Goal: Navigation & Orientation: Understand site structure

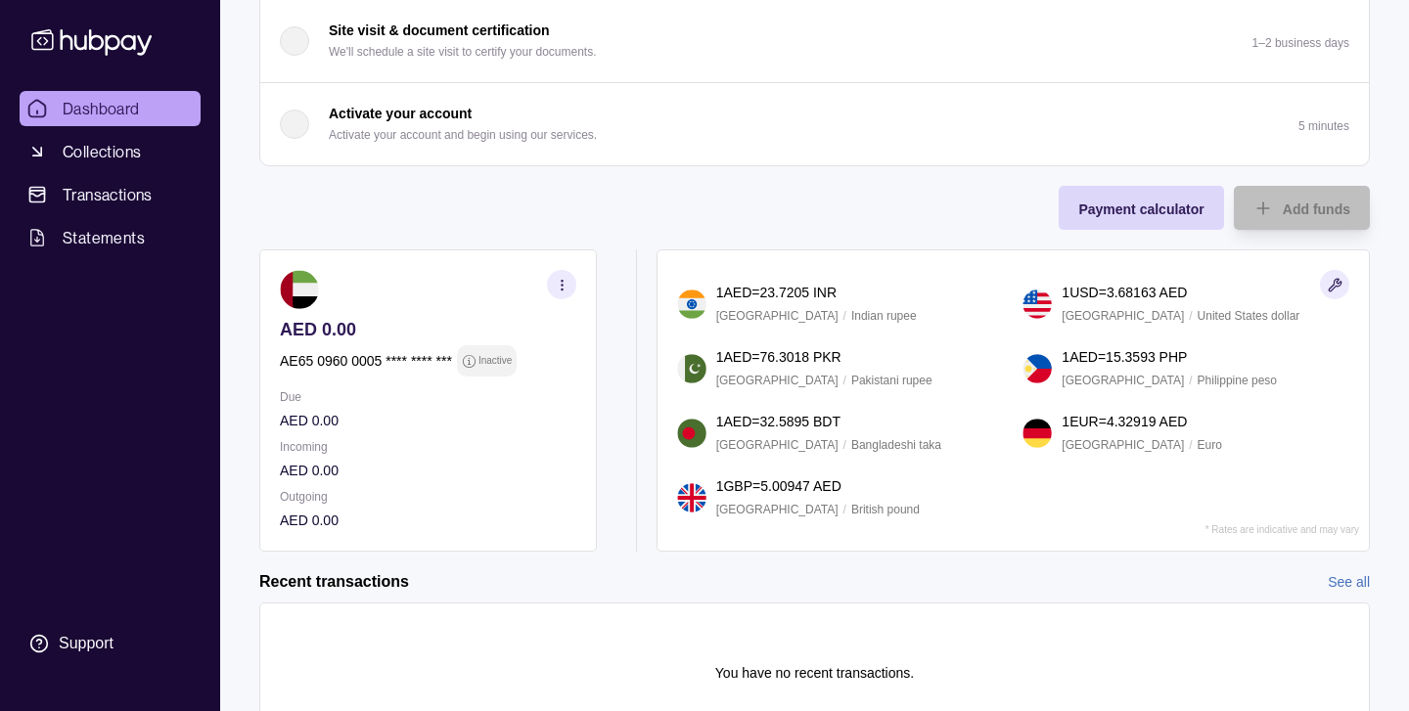
scroll to position [610, 0]
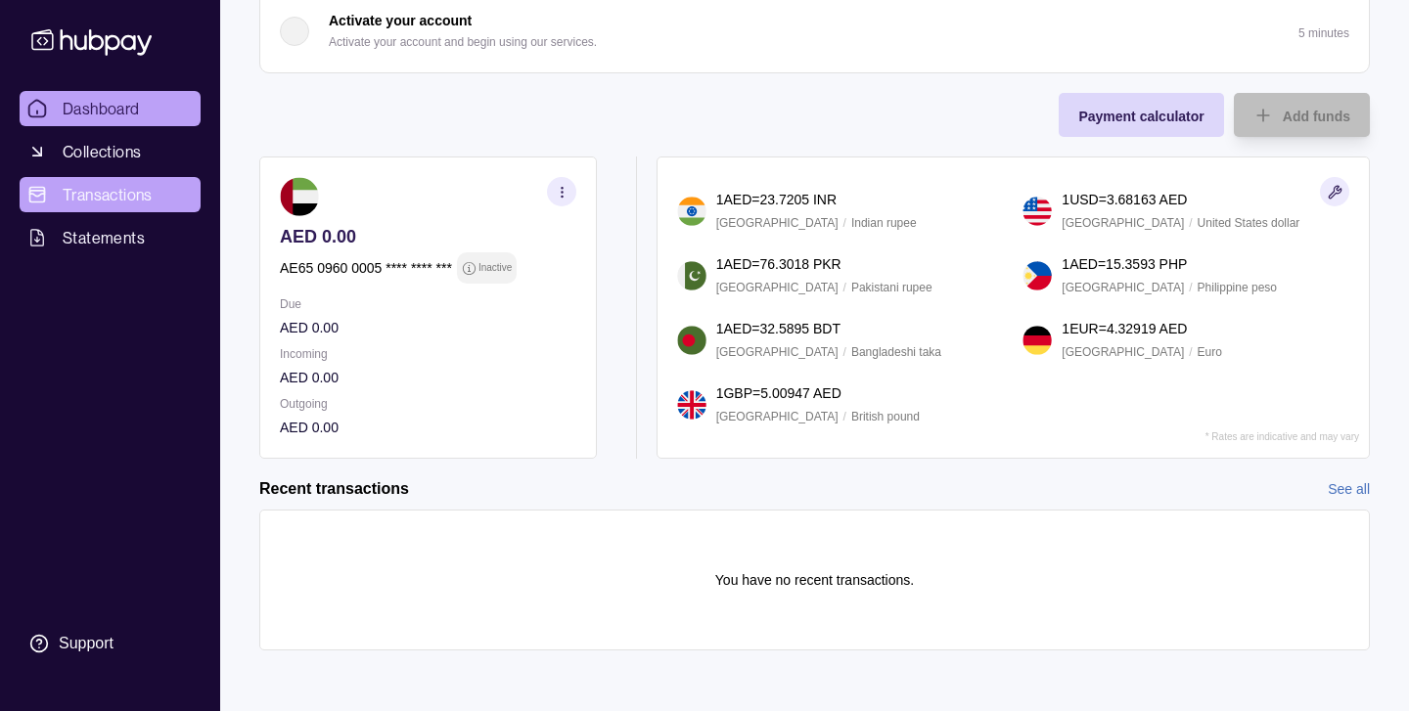
click at [117, 206] on link "Transactions" at bounding box center [110, 194] width 181 height 35
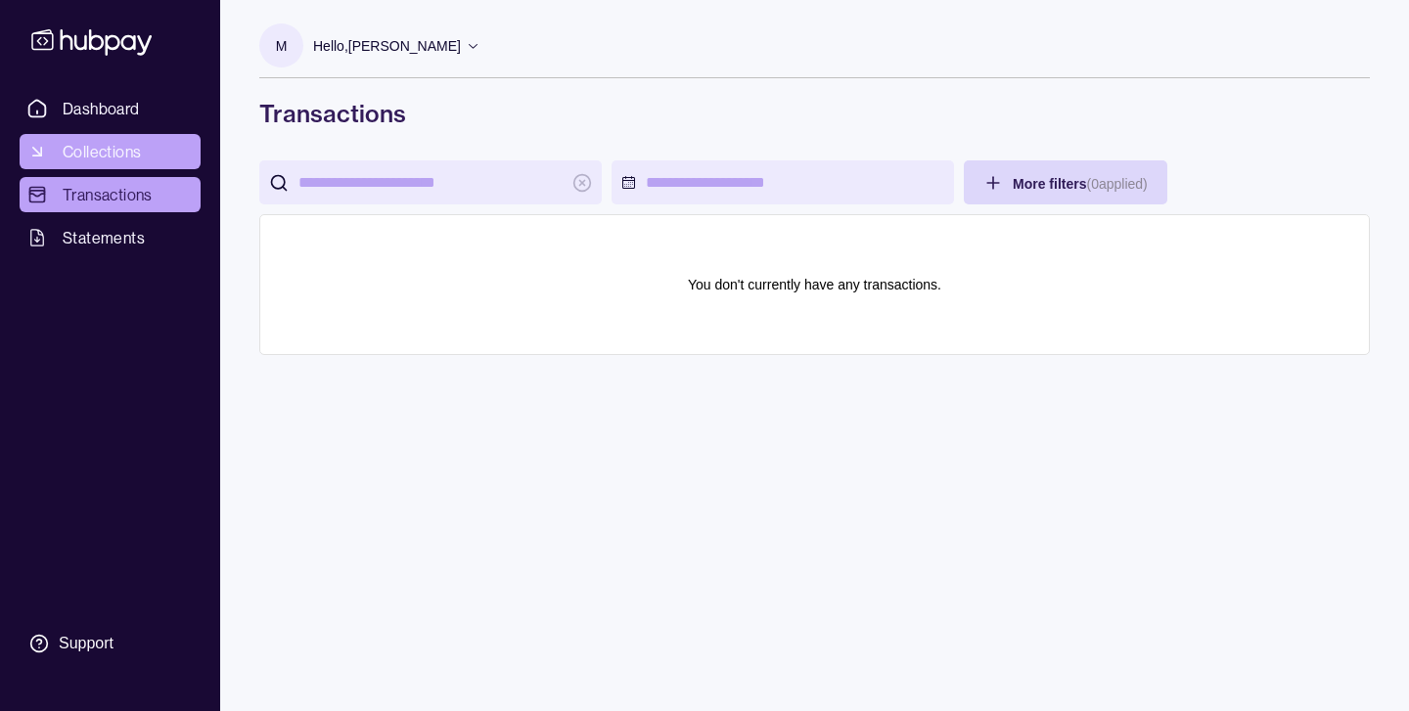
click at [113, 142] on span "Collections" at bounding box center [102, 151] width 78 height 23
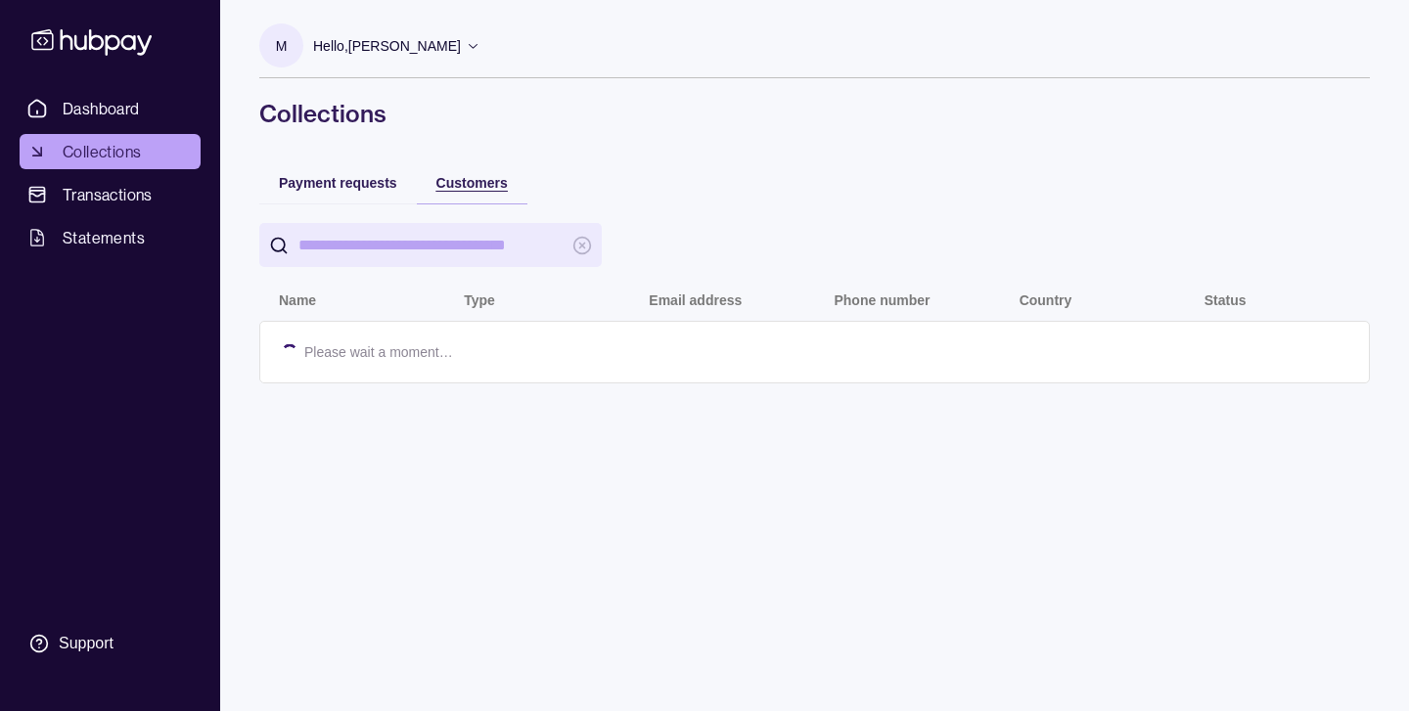
click at [483, 183] on span "Customers" at bounding box center [471, 183] width 71 height 16
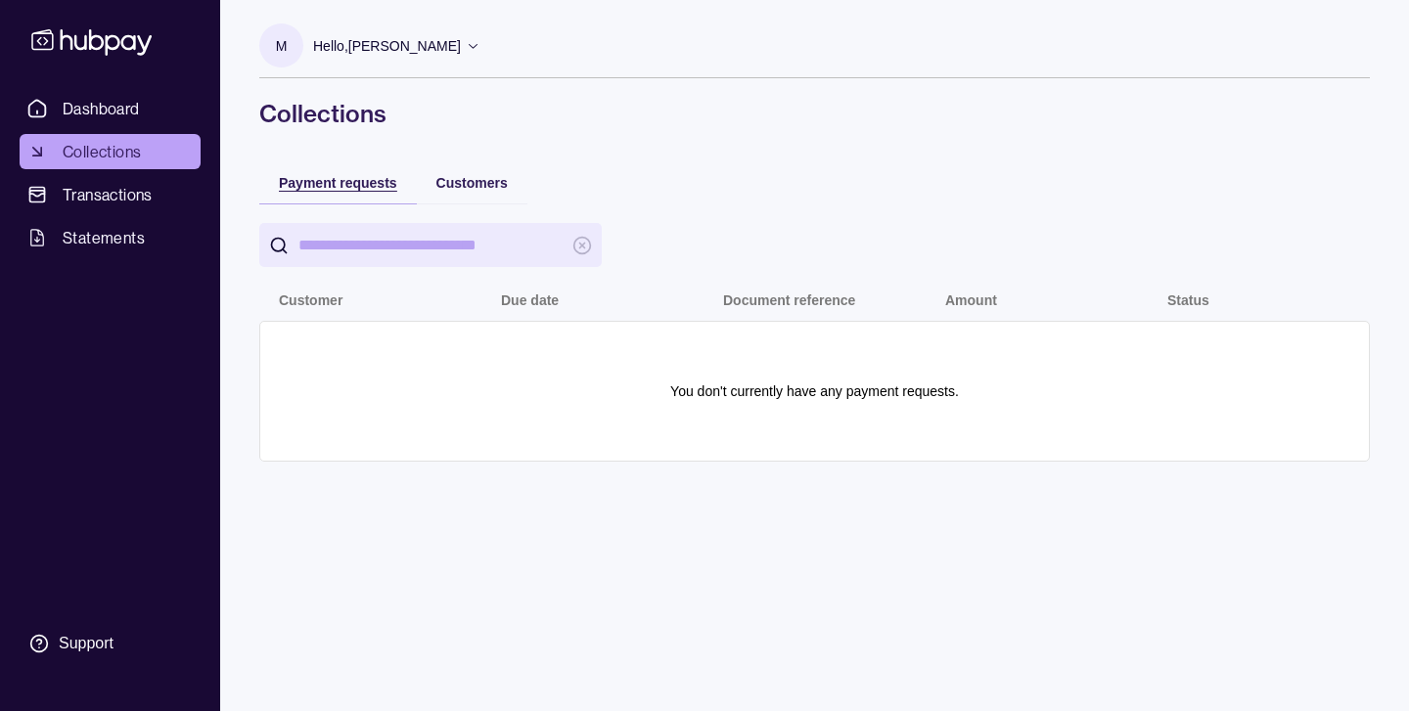
click at [351, 181] on span "Payment requests" at bounding box center [338, 183] width 118 height 16
click at [134, 111] on span "Dashboard" at bounding box center [101, 108] width 77 height 23
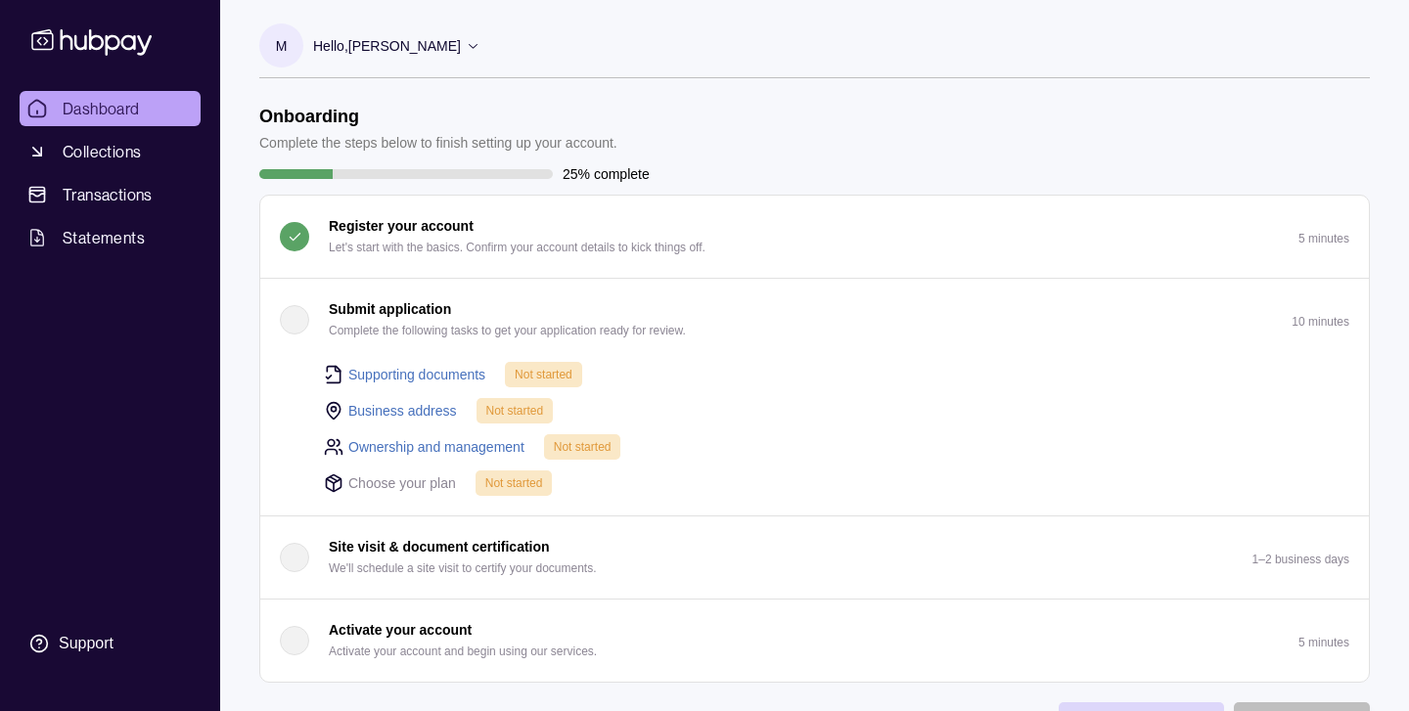
click at [888, 158] on section "Onboarding Complete the steps below to finish setting up your account. 25% comp…" at bounding box center [814, 394] width 1110 height 577
